Goal: Task Accomplishment & Management: Use online tool/utility

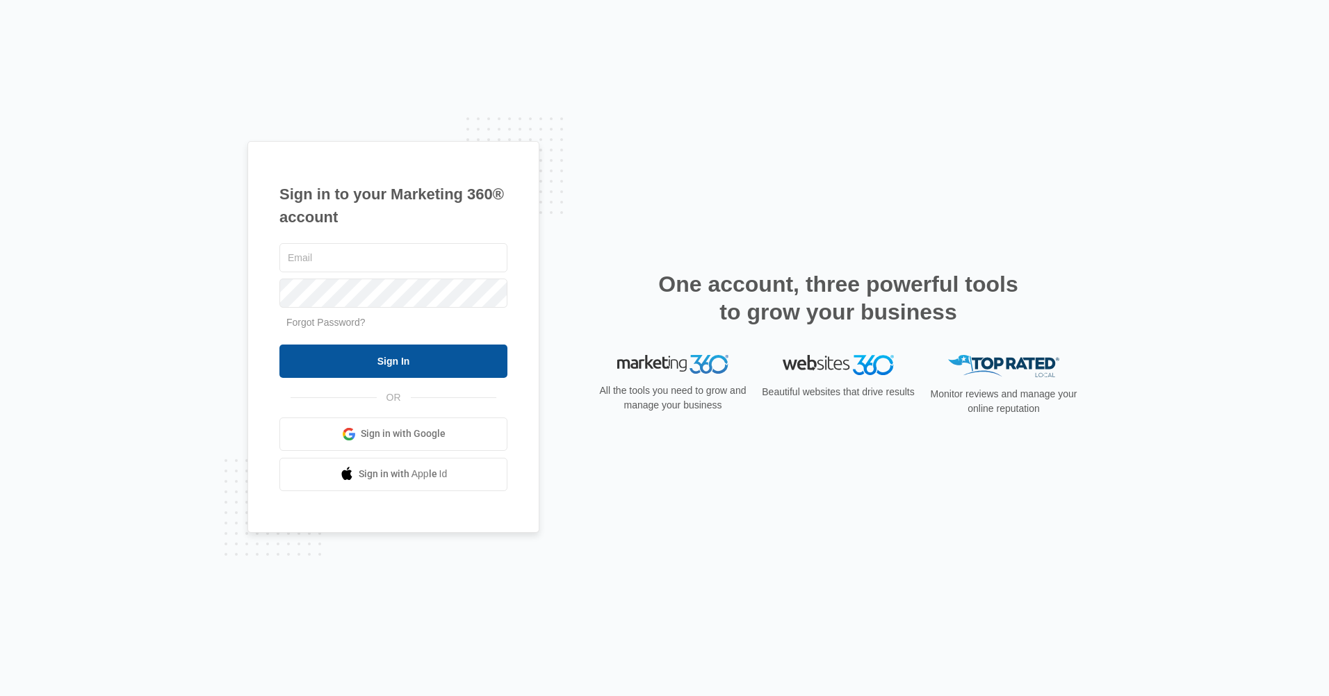
type input "[EMAIL_ADDRESS][DOMAIN_NAME]"
click at [339, 359] on input "Sign In" at bounding box center [393, 361] width 228 height 33
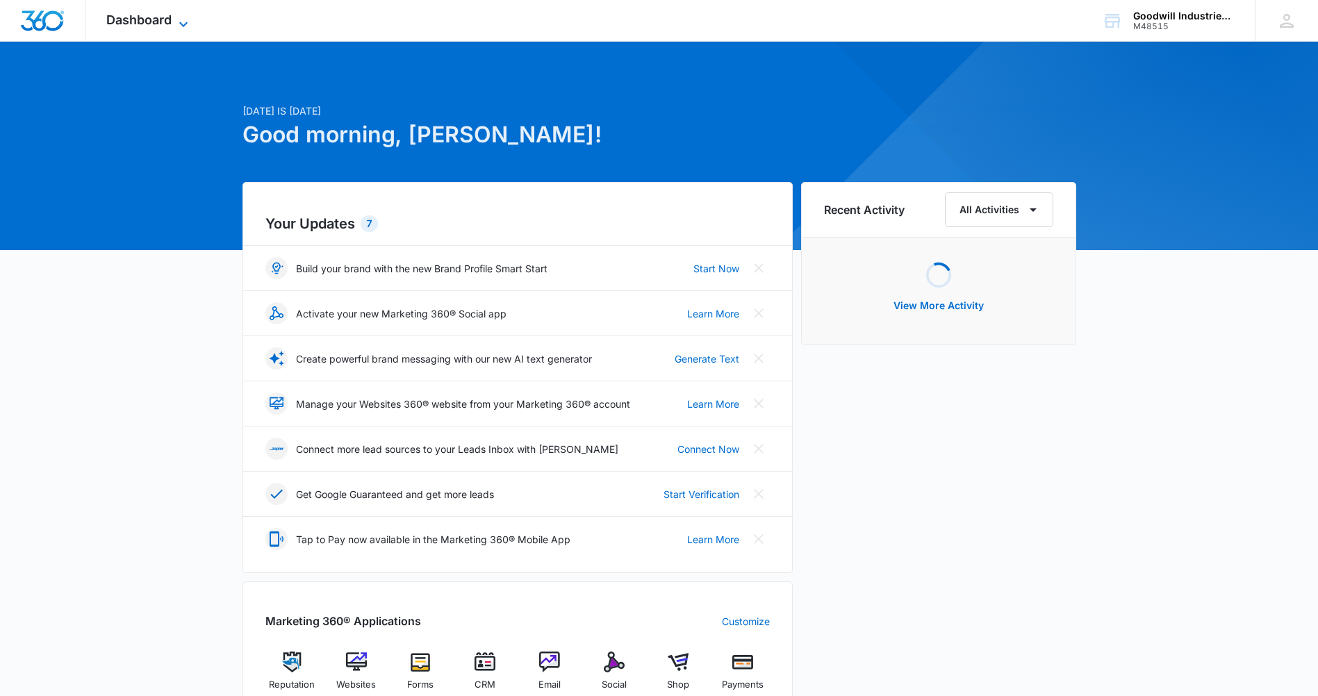
click at [158, 17] on span "Dashboard" at bounding box center [138, 20] width 65 height 15
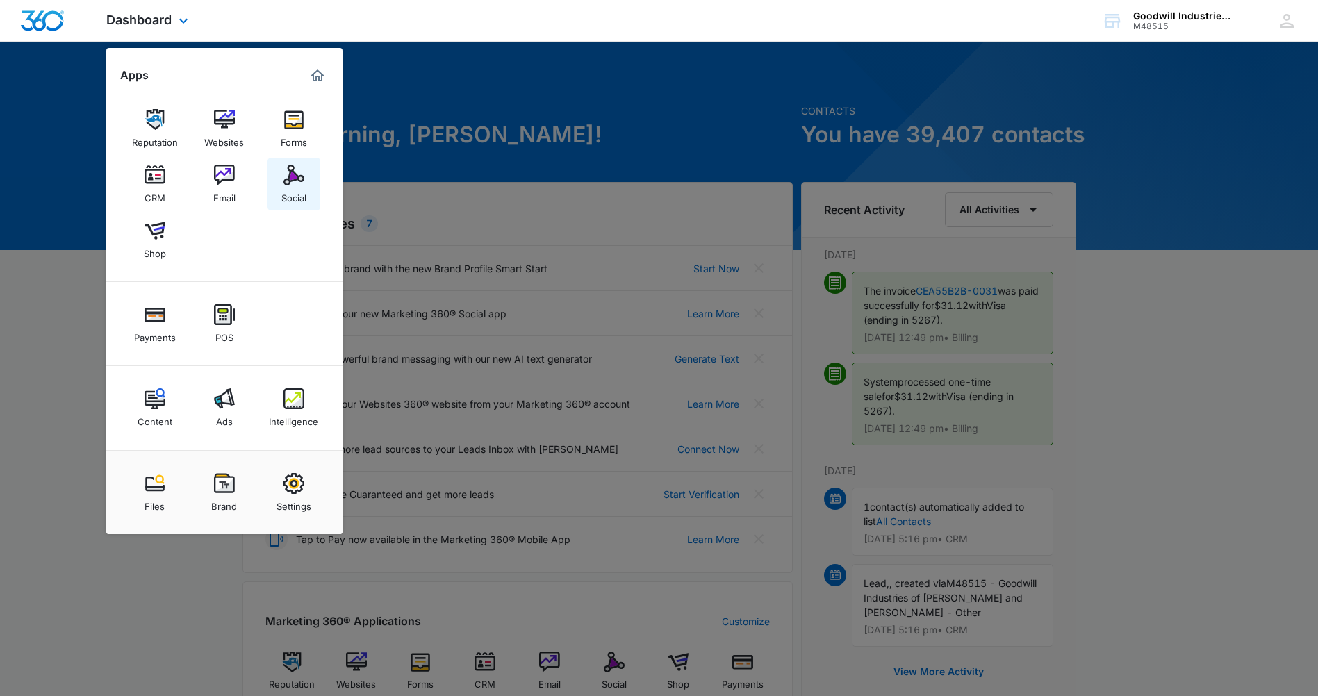
click at [286, 176] on img at bounding box center [293, 175] width 21 height 21
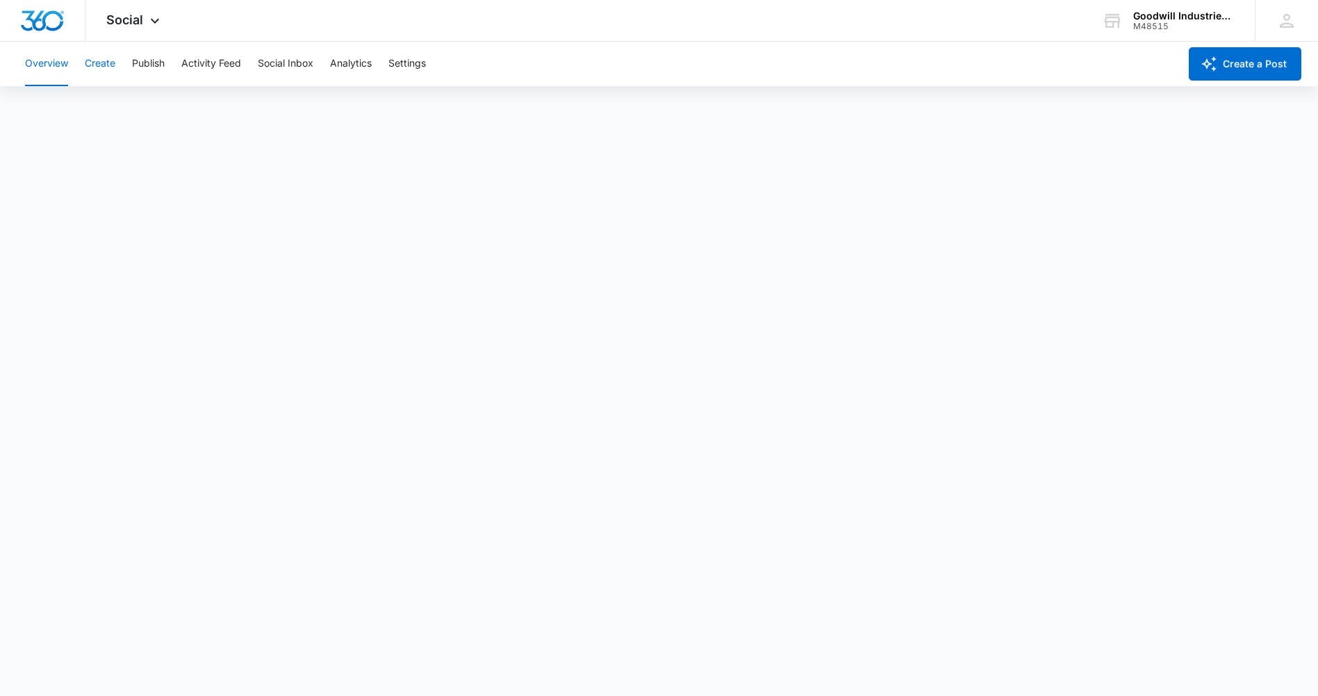
click at [98, 57] on button "Create" at bounding box center [100, 64] width 31 height 44
click at [142, 57] on button "Publish" at bounding box center [148, 64] width 33 height 44
